Goal: Task Accomplishment & Management: Use online tool/utility

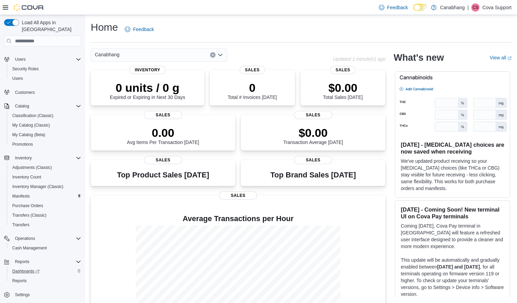
scroll to position [37, 0]
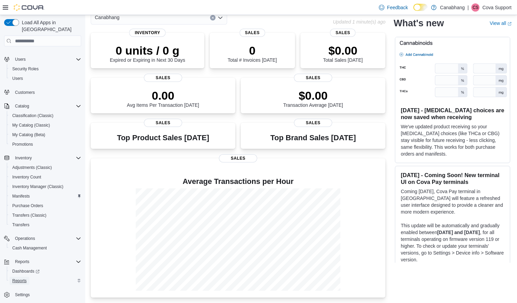
click at [29, 277] on link "Reports" at bounding box center [20, 281] width 20 height 8
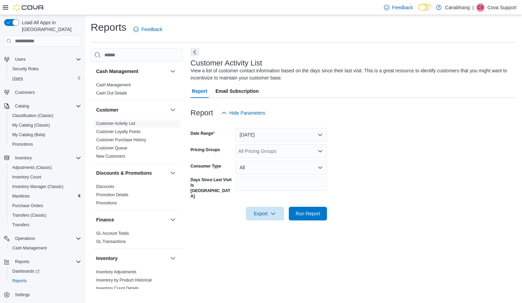
click at [26, 74] on div "Users" at bounding box center [46, 78] width 72 height 8
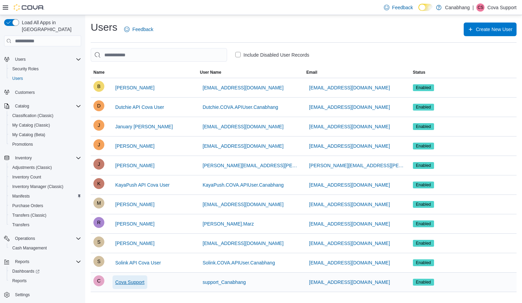
click at [135, 283] on span "Cova Support" at bounding box center [129, 282] width 29 height 7
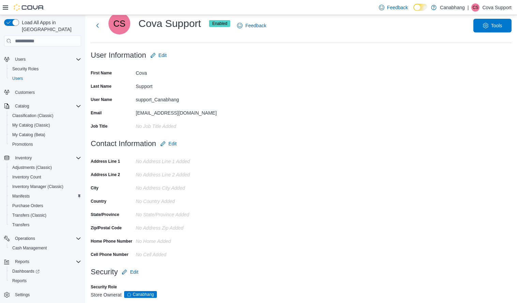
scroll to position [29, 0]
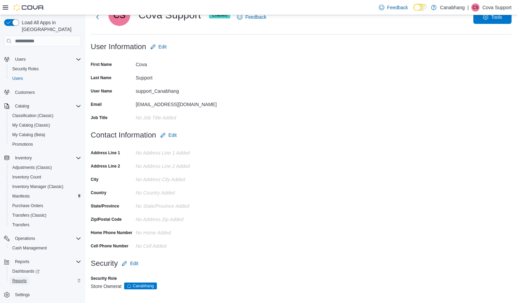
click at [25, 278] on span "Reports" at bounding box center [19, 280] width 14 height 5
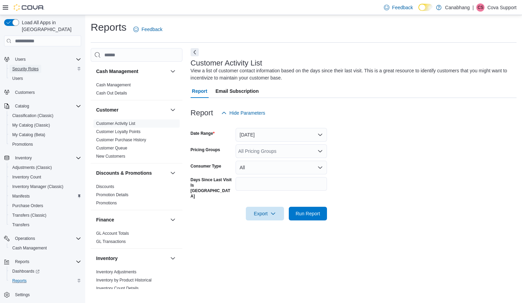
click at [18, 66] on span "Security Roles" at bounding box center [25, 68] width 26 height 5
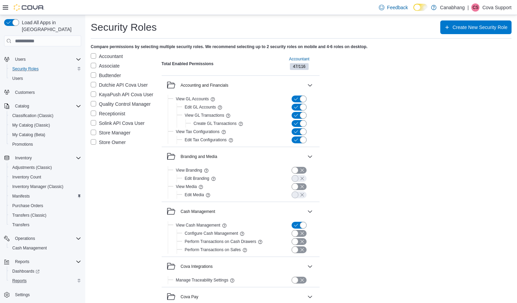
click at [92, 143] on label "Store Owner" at bounding box center [108, 142] width 35 height 8
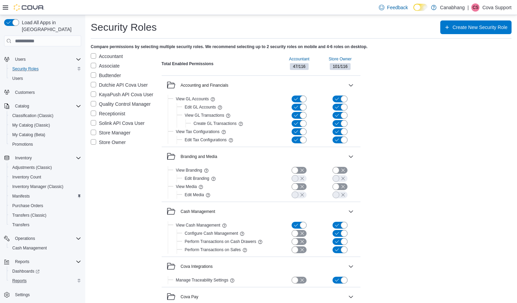
click at [92, 54] on label "Accountant" at bounding box center [107, 56] width 32 height 8
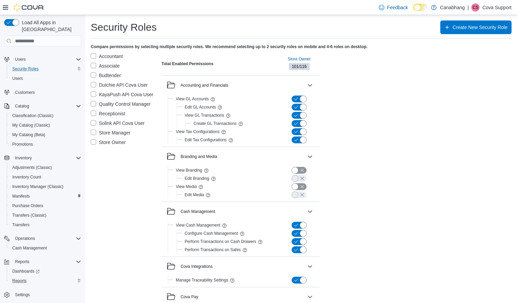
click at [498, 6] on p "Cova Support" at bounding box center [496, 7] width 29 height 8
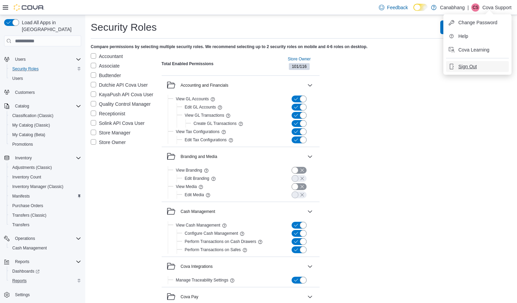
click at [481, 63] on button "Sign Out" at bounding box center [477, 66] width 63 height 11
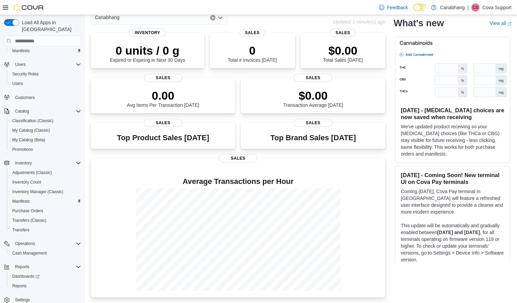
scroll to position [20, 0]
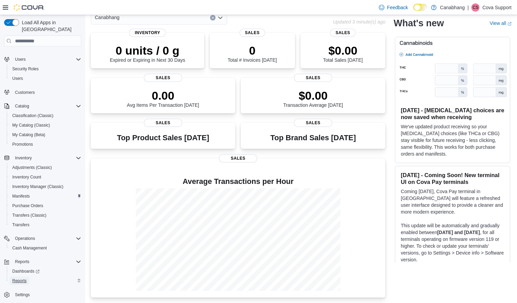
click at [27, 277] on link "Reports" at bounding box center [20, 281] width 20 height 8
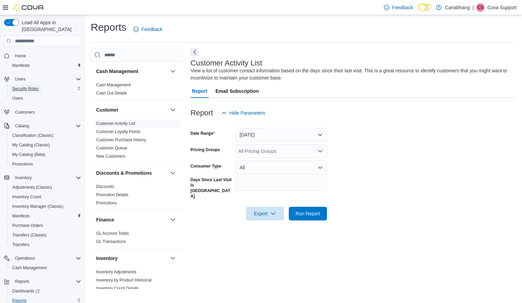
click at [17, 86] on span "Security Roles" at bounding box center [25, 88] width 26 height 5
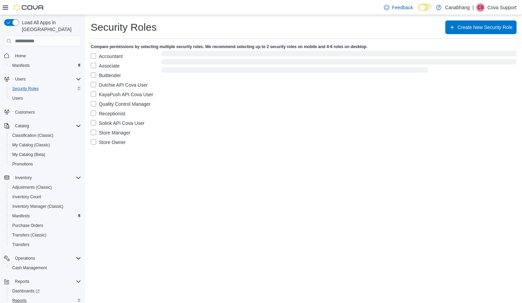
click at [94, 140] on label "Store Owner" at bounding box center [108, 142] width 35 height 8
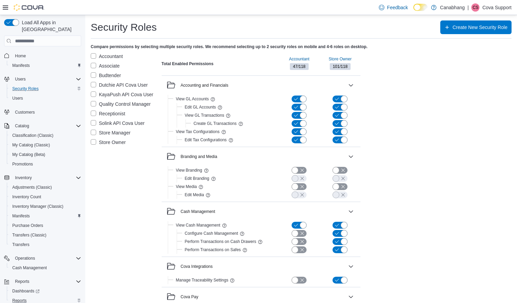
click at [94, 57] on label "Accountant" at bounding box center [107, 56] width 32 height 8
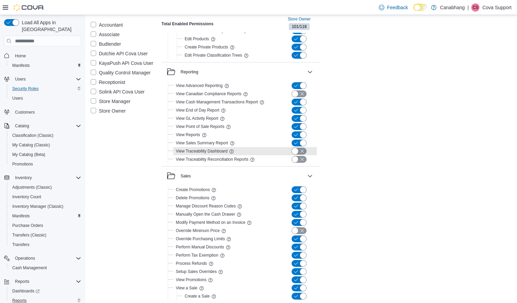
click at [303, 149] on button "button" at bounding box center [299, 151] width 15 height 7
click at [304, 159] on button "button" at bounding box center [299, 159] width 15 height 7
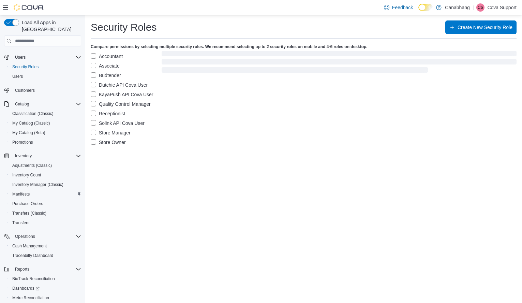
scroll to position [48, 0]
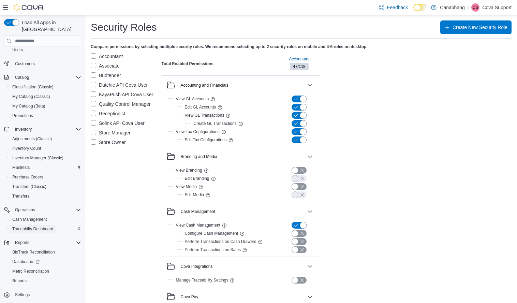
click at [26, 226] on span "Traceabilty Dashboard" at bounding box center [32, 228] width 41 height 5
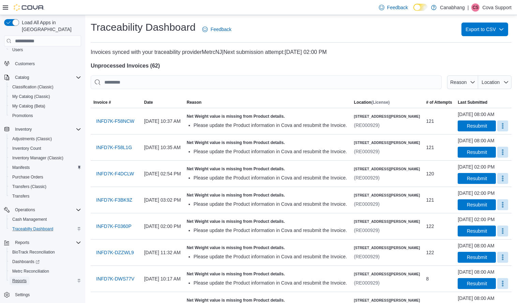
click at [26, 278] on span "Reports" at bounding box center [19, 280] width 14 height 5
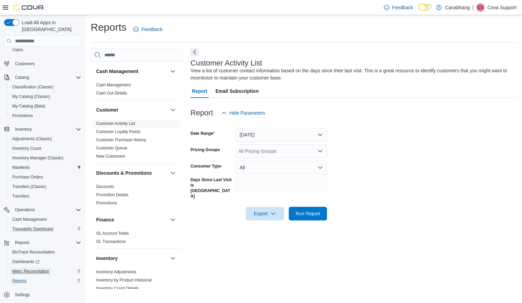
click at [49, 267] on link "Metrc Reconciliation" at bounding box center [31, 271] width 42 height 8
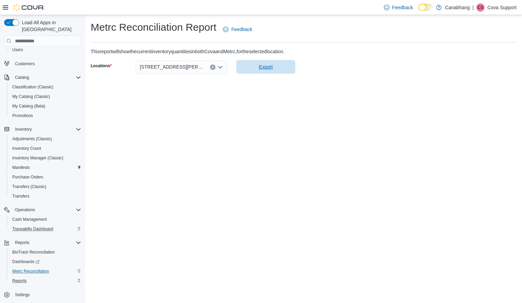
click at [252, 69] on span "Export" at bounding box center [265, 67] width 51 height 14
click at [24, 226] on span "Traceabilty Dashboard" at bounding box center [32, 228] width 41 height 5
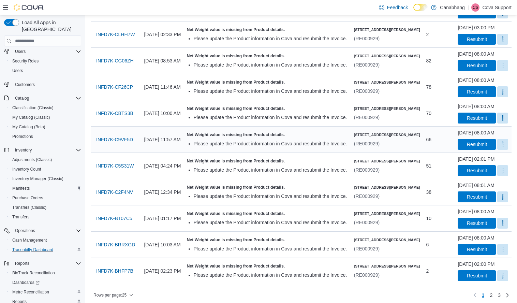
scroll to position [483, 0]
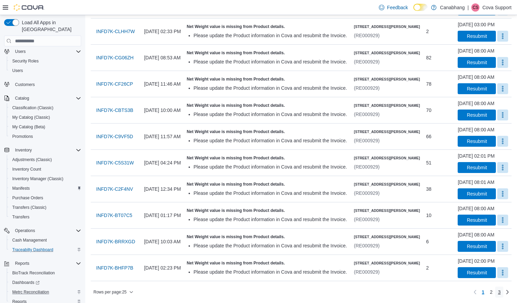
click at [501, 292] on span "3" at bounding box center [499, 291] width 3 height 7
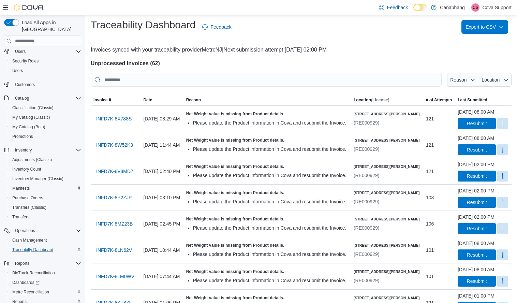
scroll to position [0, 0]
